Goal: Information Seeking & Learning: Learn about a topic

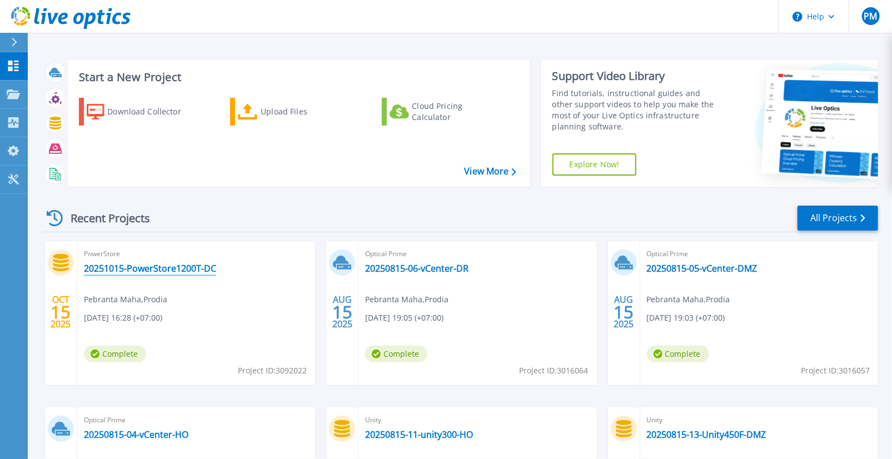
click at [154, 266] on link "20251015-PowerStore1200T-DC" at bounding box center [150, 268] width 132 height 11
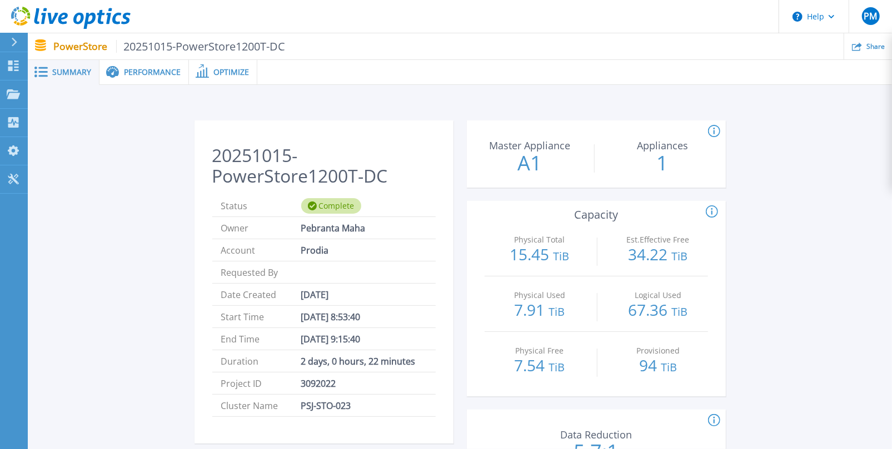
click at [141, 77] on div "Performance" at bounding box center [143, 72] width 89 height 25
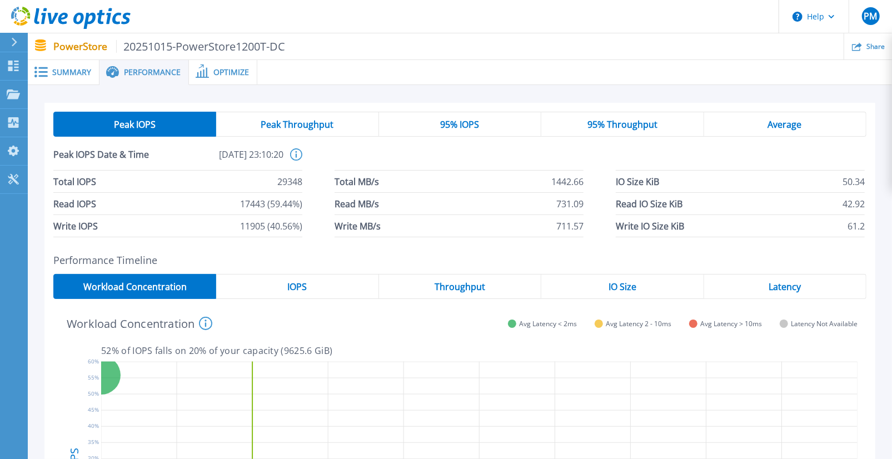
click at [770, 123] on span "Average" at bounding box center [785, 124] width 34 height 9
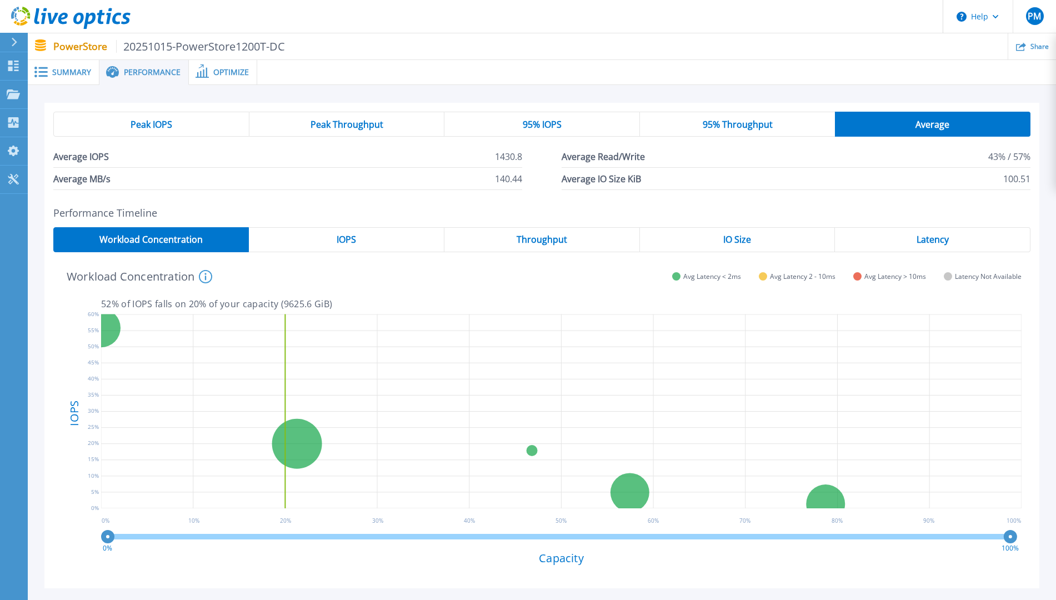
click at [727, 124] on span "95% Throughput" at bounding box center [738, 124] width 70 height 9
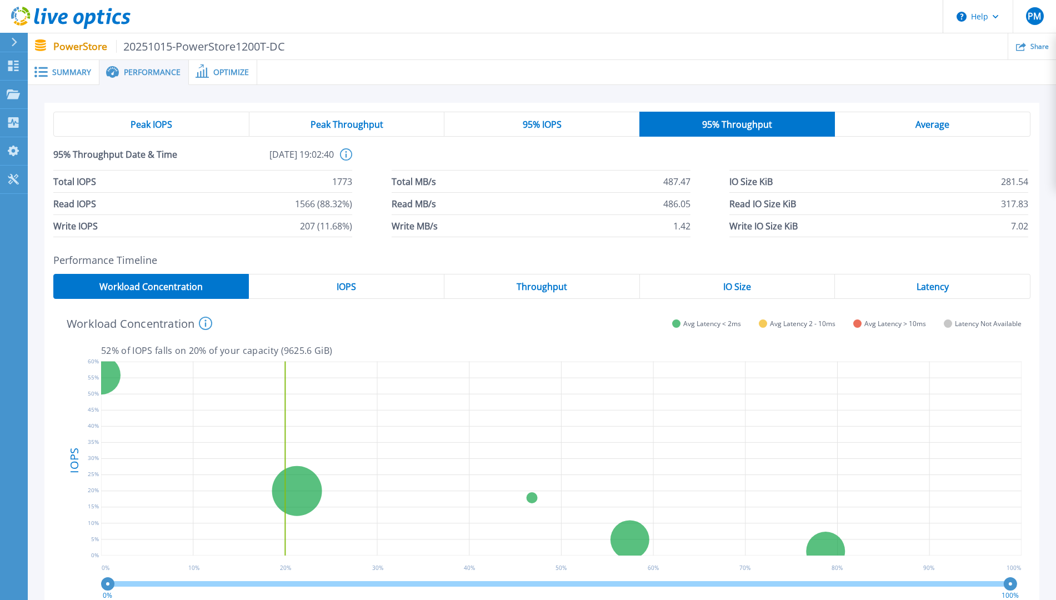
click at [558, 127] on span "95% IOPS" at bounding box center [542, 124] width 39 height 9
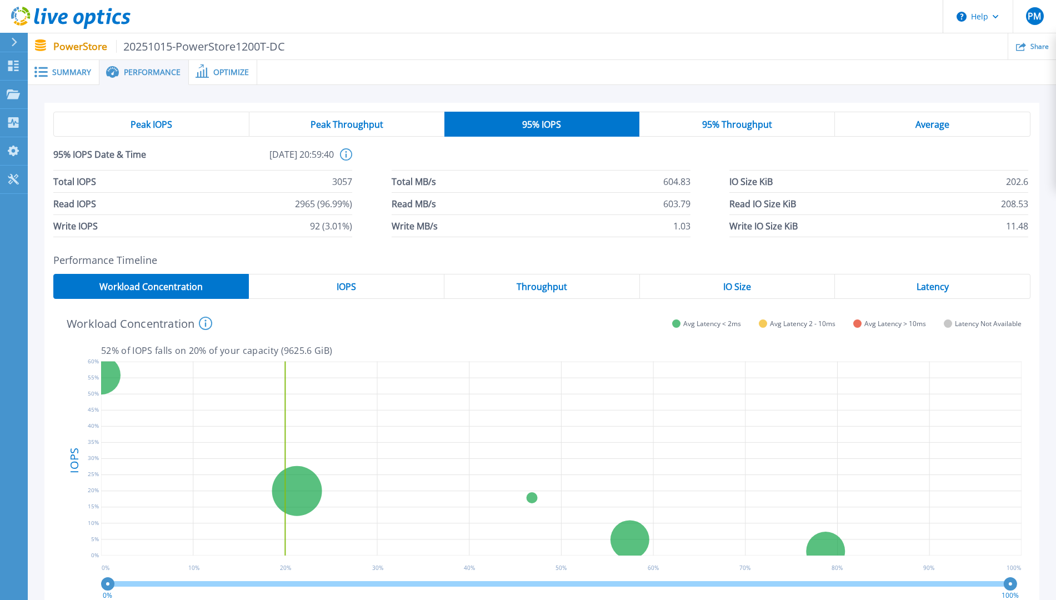
click at [709, 120] on span "95% Throughput" at bounding box center [737, 124] width 70 height 9
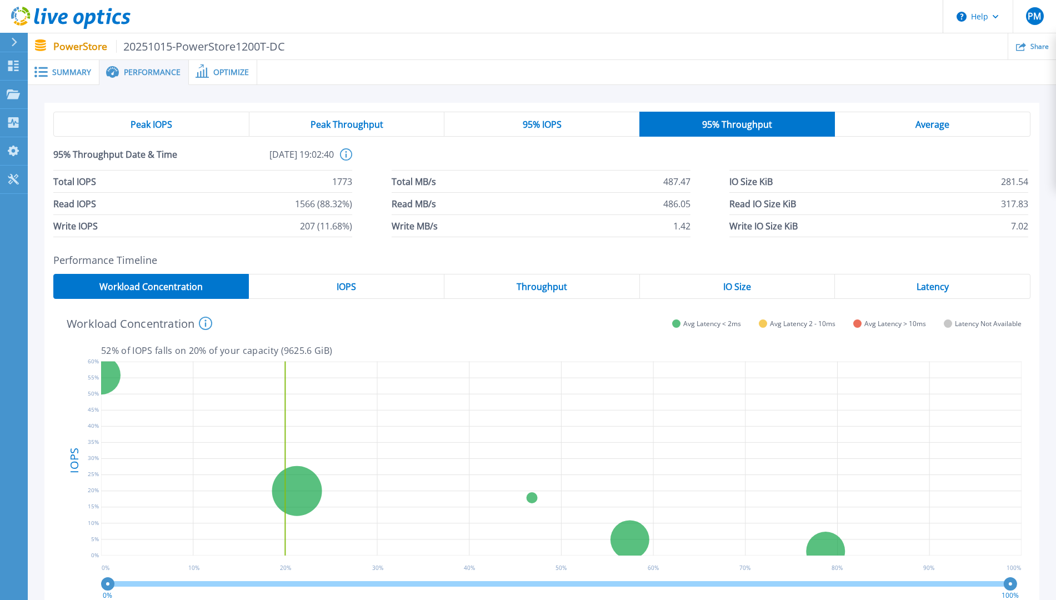
click at [559, 122] on span "95% IOPS" at bounding box center [542, 124] width 39 height 9
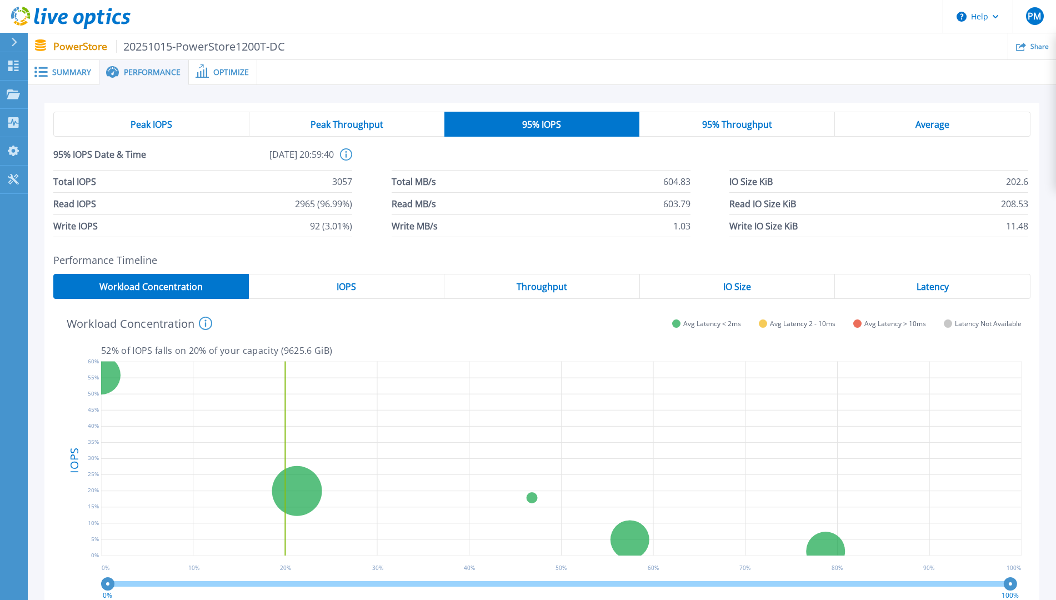
click at [330, 288] on div "IOPS" at bounding box center [347, 286] width 196 height 25
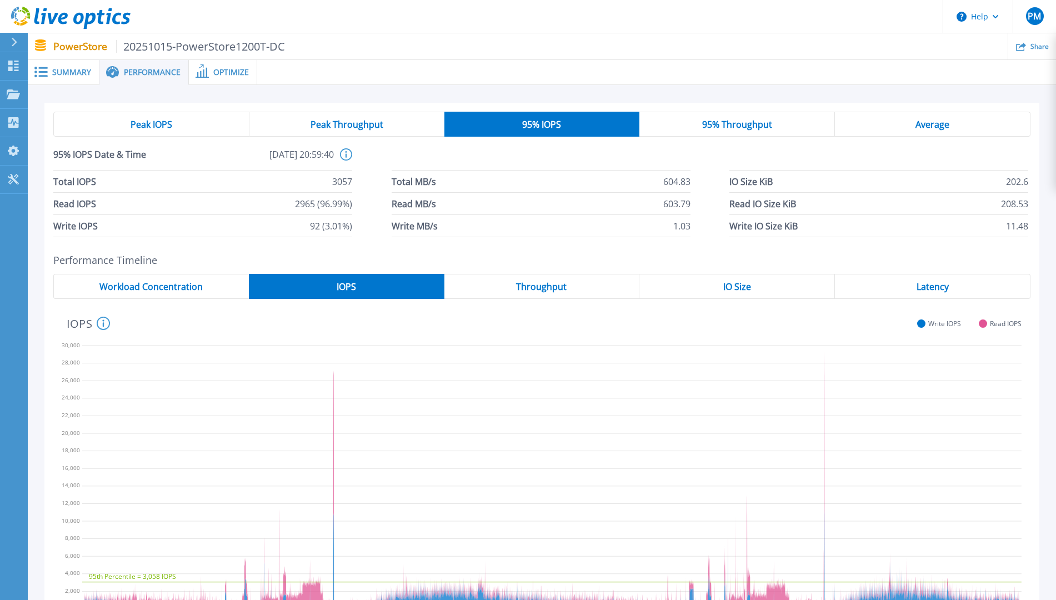
click at [748, 131] on div "95% Throughput" at bounding box center [737, 124] width 196 height 25
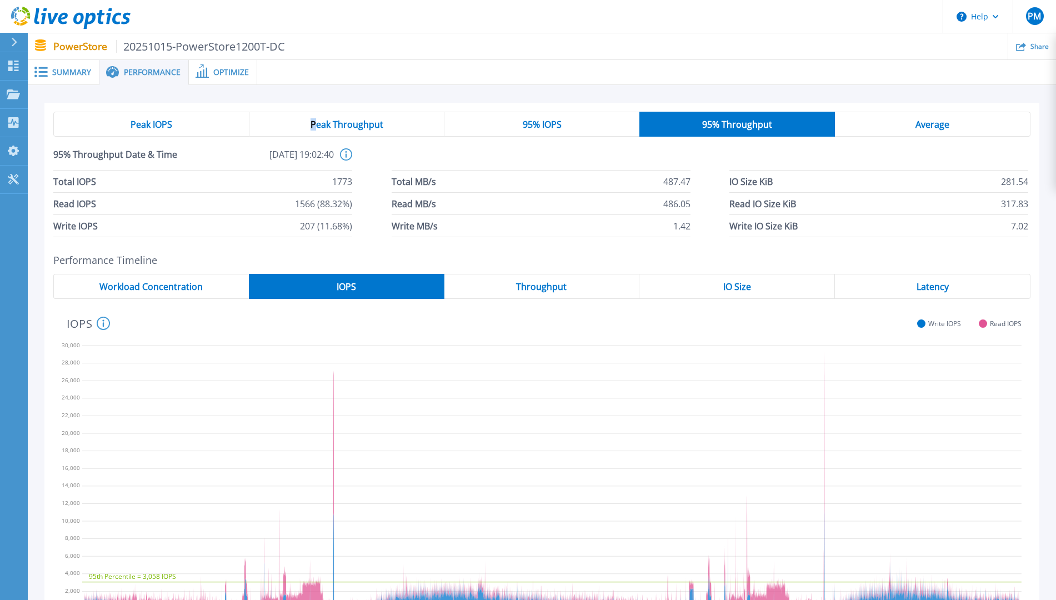
click at [313, 131] on div "Peak Throughput" at bounding box center [347, 124] width 196 height 25
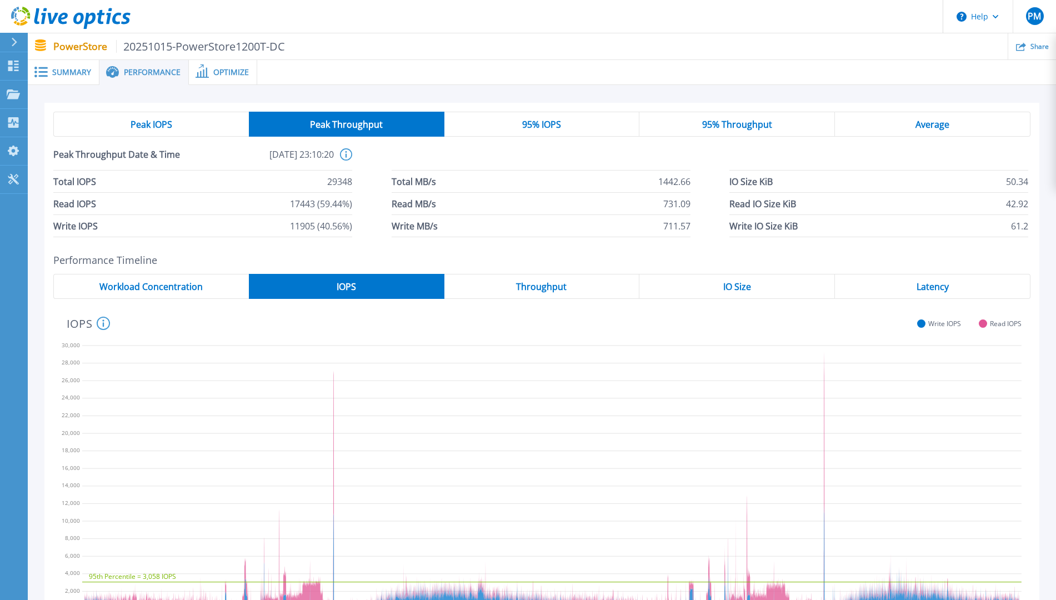
click at [173, 127] on div "Peak IOPS" at bounding box center [151, 124] width 196 height 25
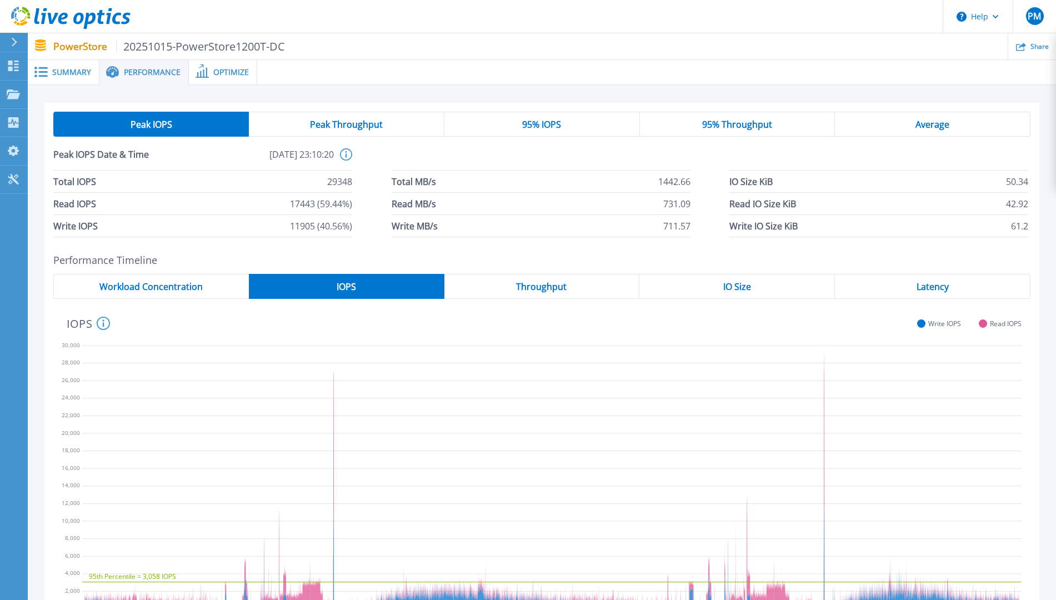
click at [713, 127] on span "95% Throughput" at bounding box center [737, 124] width 70 height 9
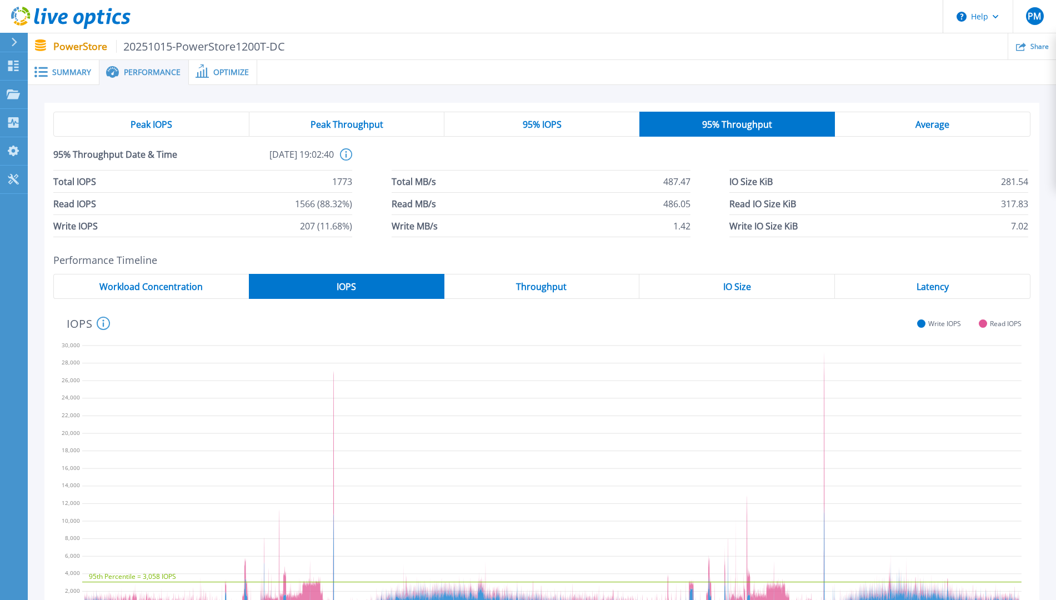
click at [583, 123] on div "95% IOPS" at bounding box center [541, 124] width 195 height 25
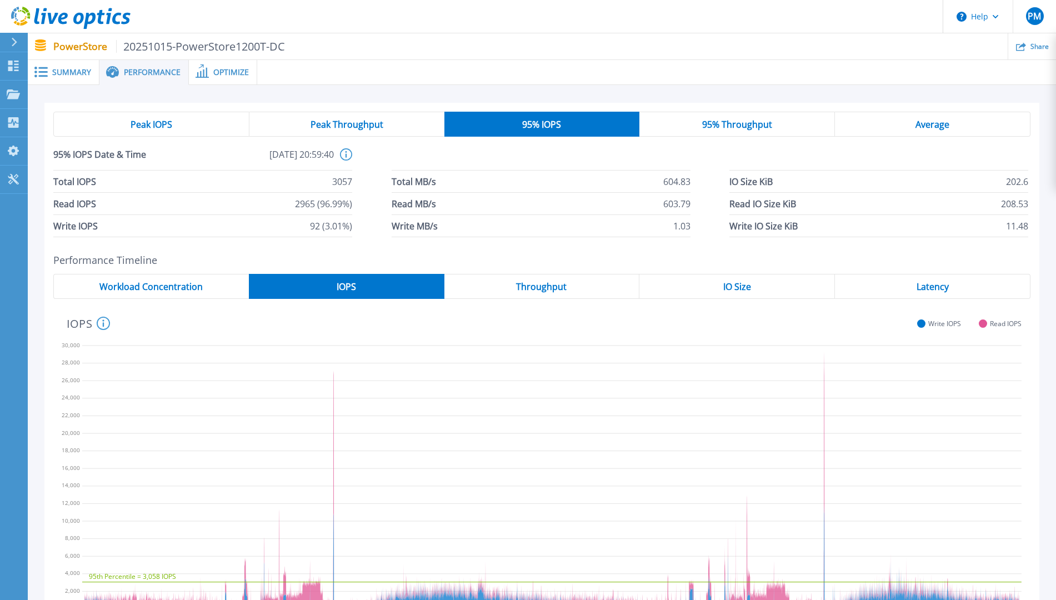
click at [221, 73] on span "Optimize" at bounding box center [231, 72] width 36 height 8
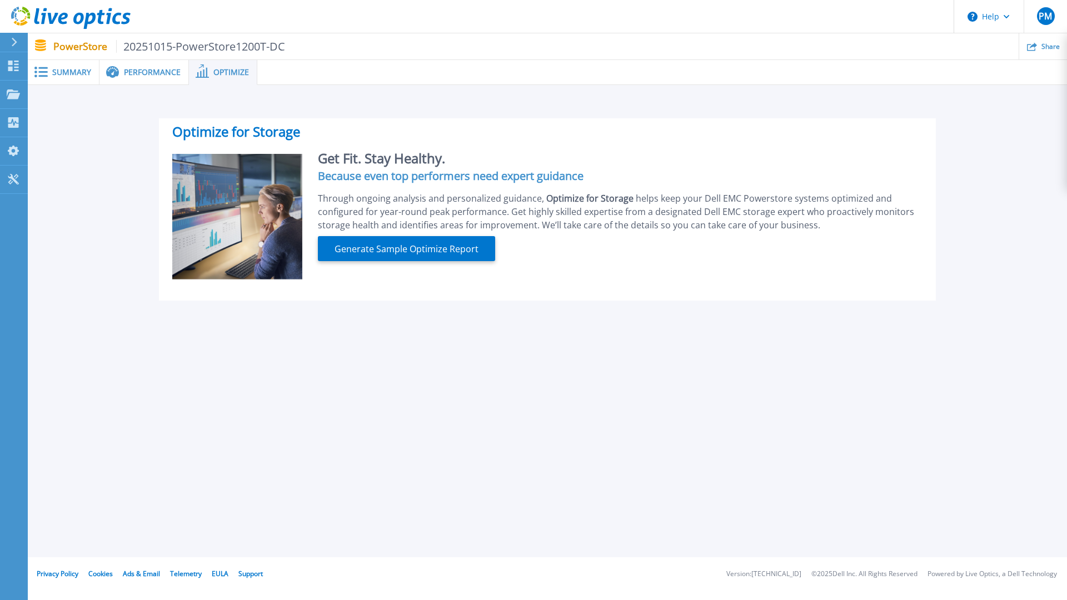
click at [63, 69] on span "Summary" at bounding box center [71, 72] width 39 height 8
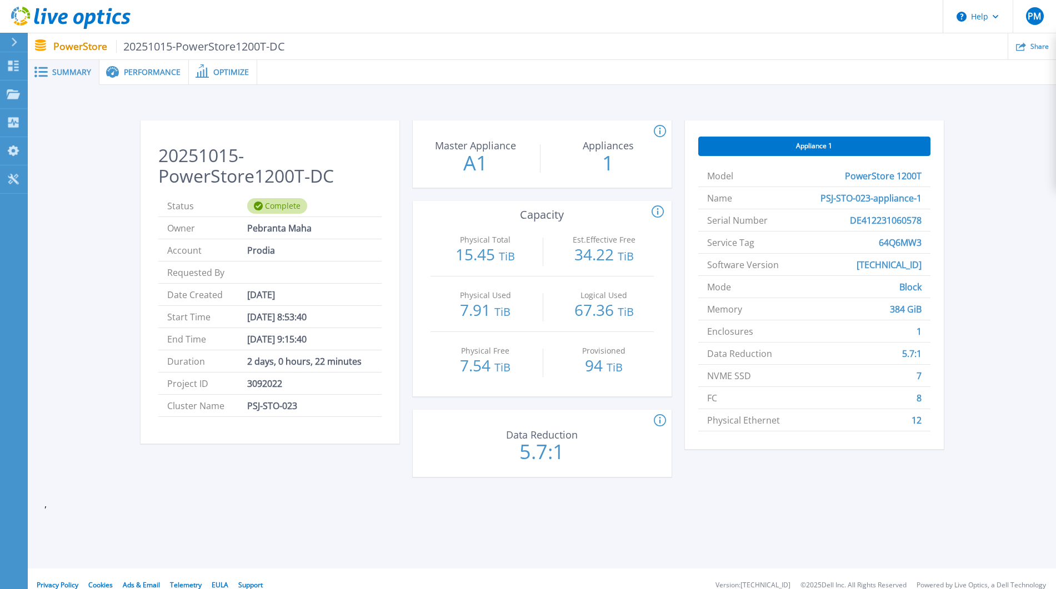
click at [134, 68] on span "Performance" at bounding box center [152, 72] width 57 height 8
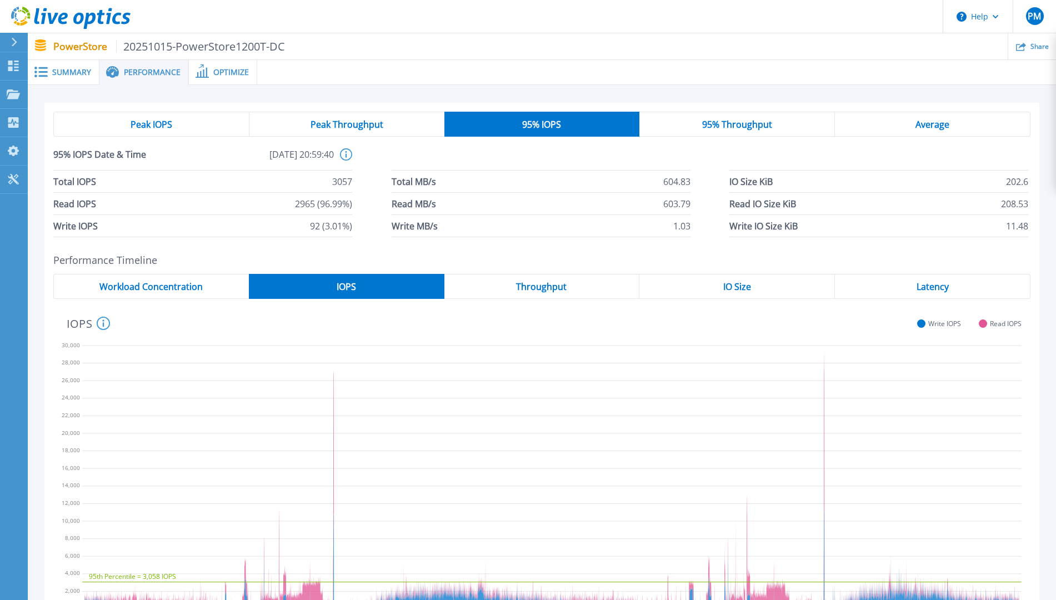
click at [155, 289] on span "Workload Concentration" at bounding box center [150, 286] width 103 height 9
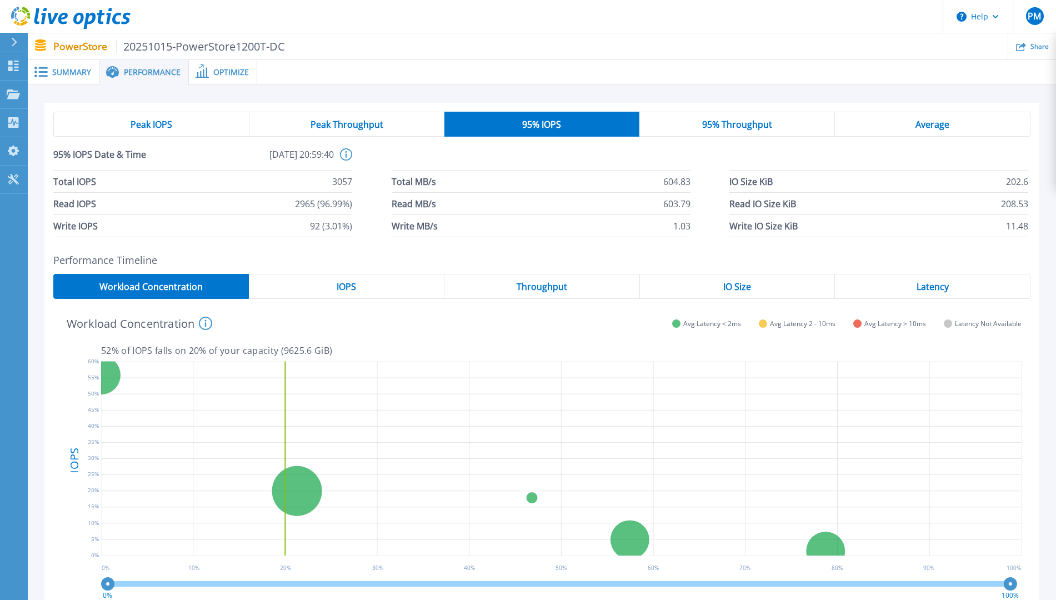
click at [552, 291] on span "Throughput" at bounding box center [542, 286] width 51 height 9
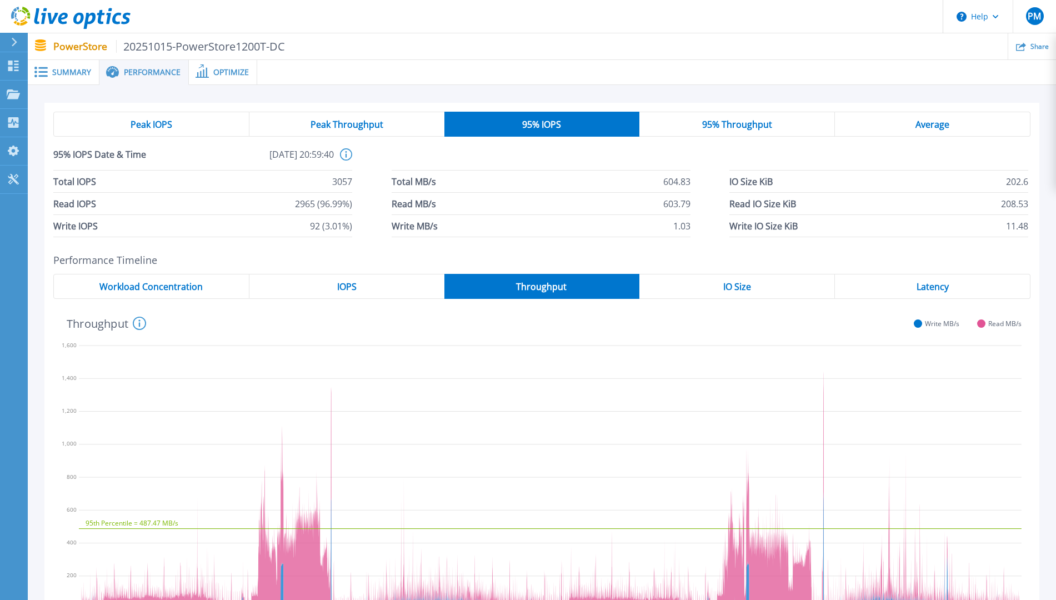
click at [746, 288] on span "IO Size" at bounding box center [737, 286] width 28 height 9
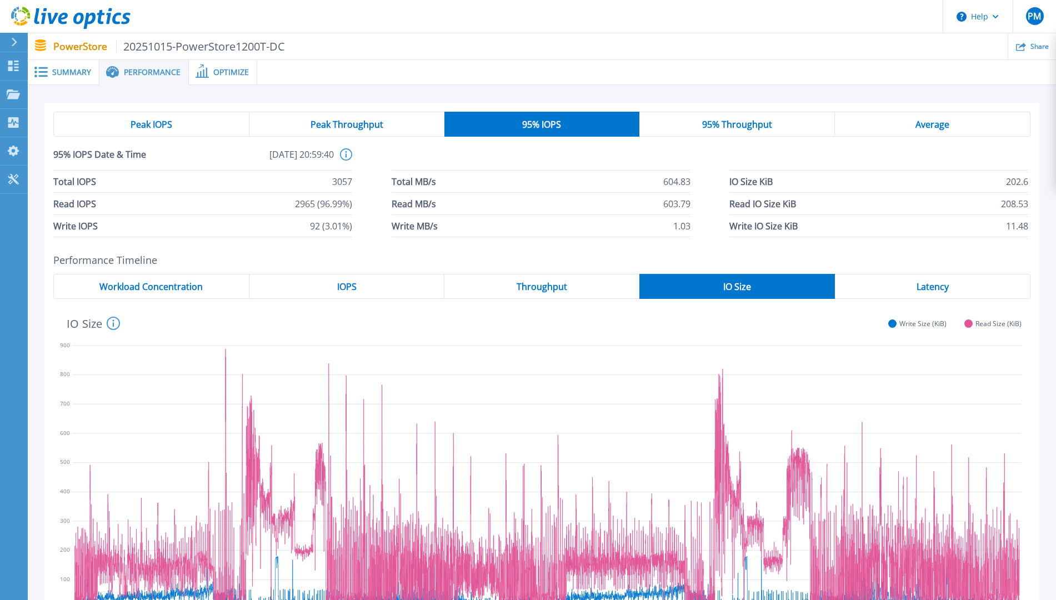
click at [891, 289] on span "Latency" at bounding box center [933, 286] width 32 height 9
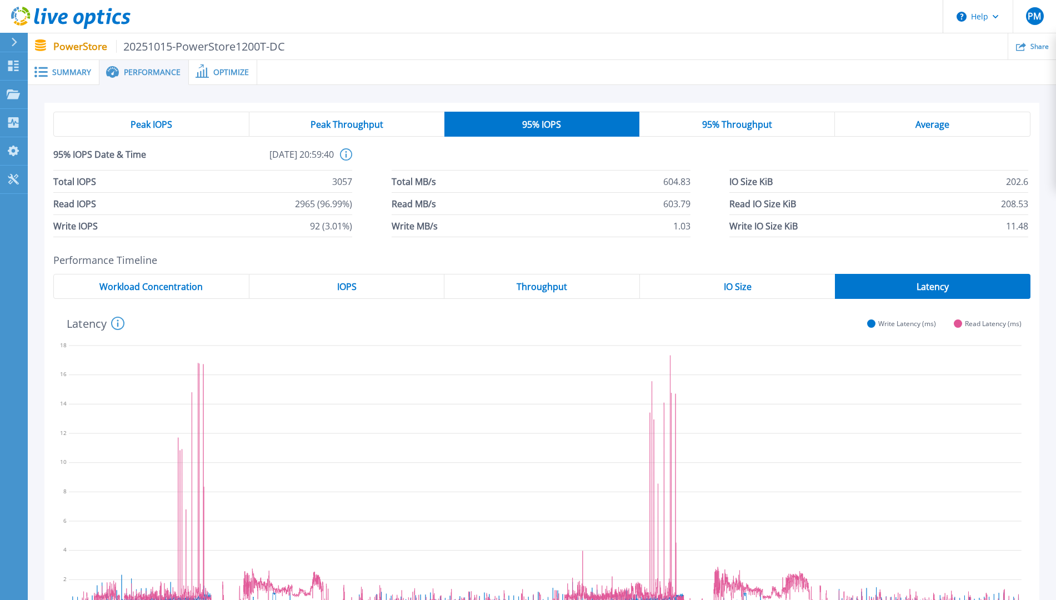
click at [891, 123] on span "Average" at bounding box center [933, 124] width 34 height 9
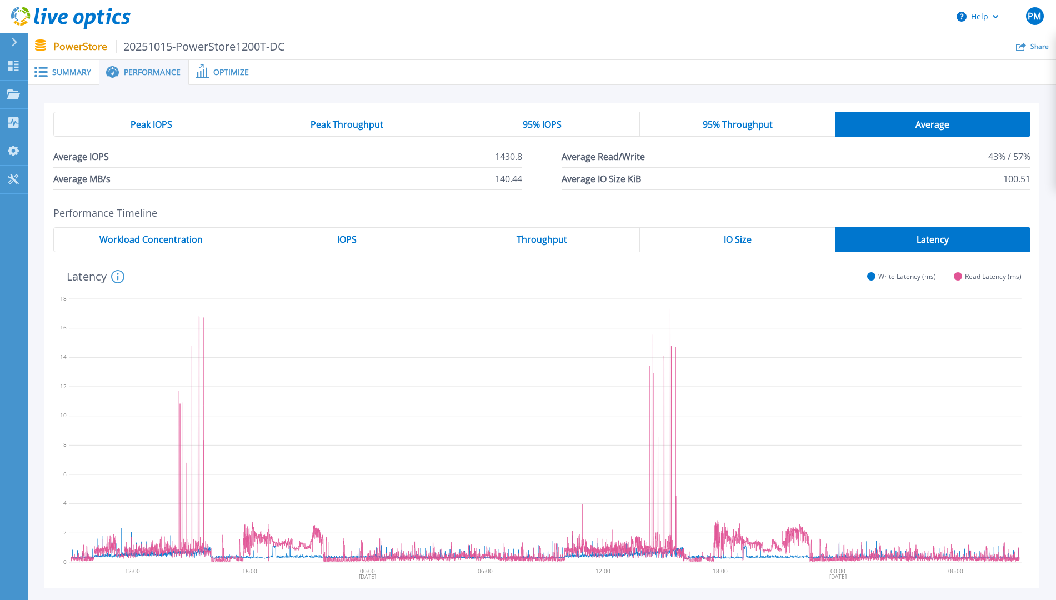
click at [120, 281] on icon at bounding box center [117, 276] width 13 height 13
click at [229, 280] on div "Latency System Latency (ms) over the period of time collected. Write Latency (m…" at bounding box center [537, 275] width 968 height 29
click at [743, 124] on span "95% Throughput" at bounding box center [738, 124] width 70 height 9
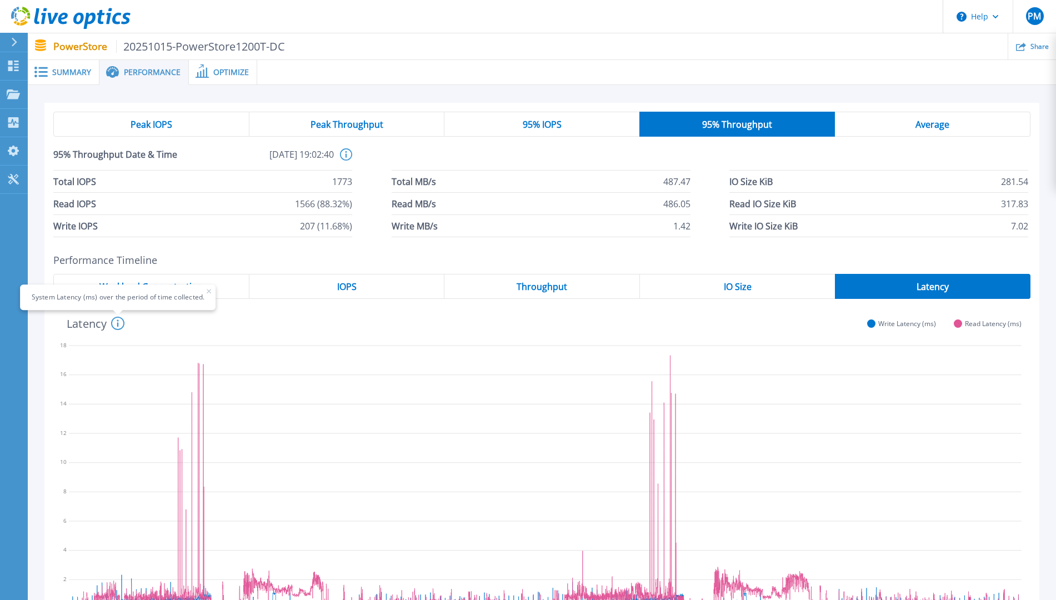
click at [548, 126] on span "95% IOPS" at bounding box center [542, 124] width 39 height 9
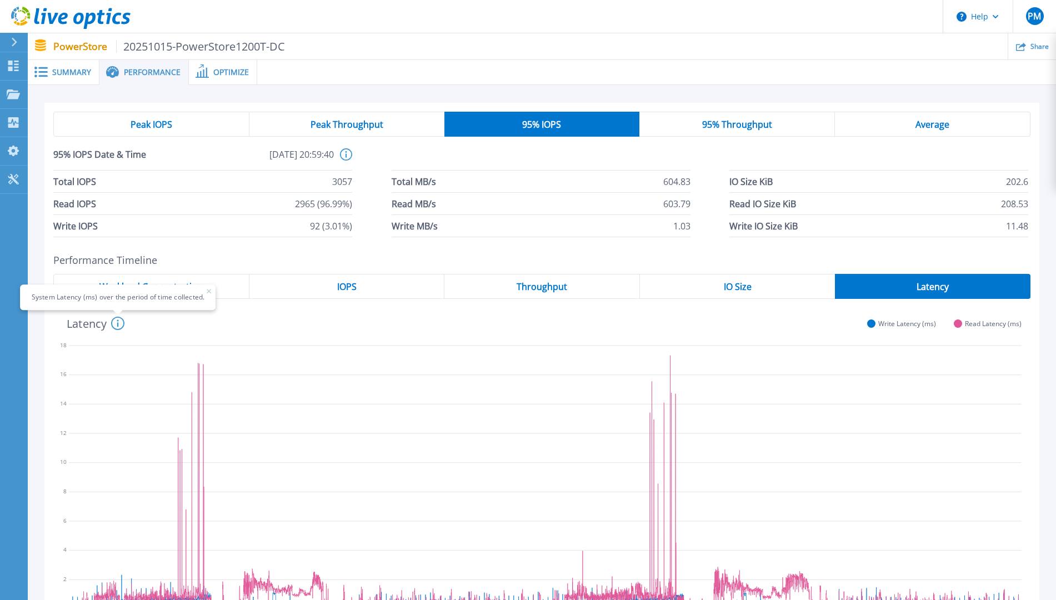
click at [339, 122] on span "Peak Throughput" at bounding box center [347, 124] width 73 height 9
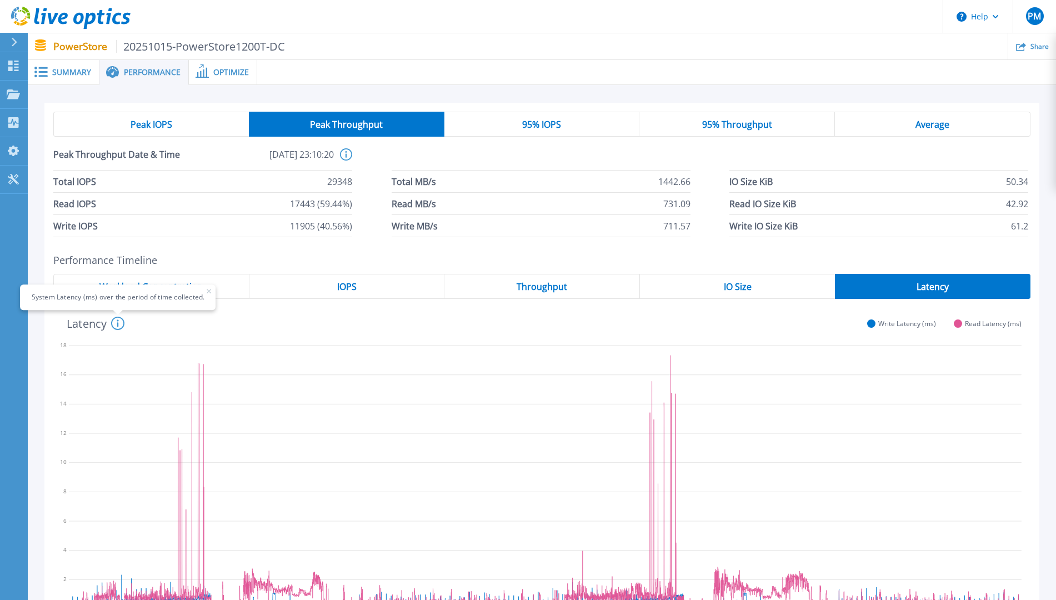
click at [891, 124] on div "Average" at bounding box center [933, 124] width 196 height 25
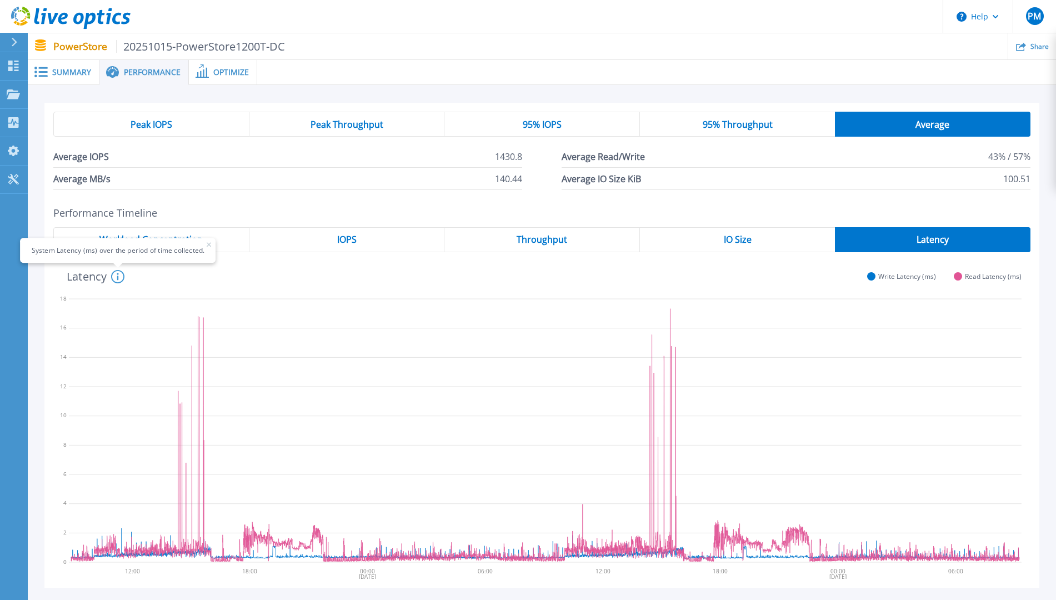
click at [891, 191] on div "Peak IOPS Peak Throughput 95% IOPS 95% Throughput Average Average IOPS 1430.8 A…" at bounding box center [541, 151] width 995 height 96
click at [174, 128] on div "Peak IOPS" at bounding box center [151, 124] width 196 height 25
